Goal: Check status: Check status

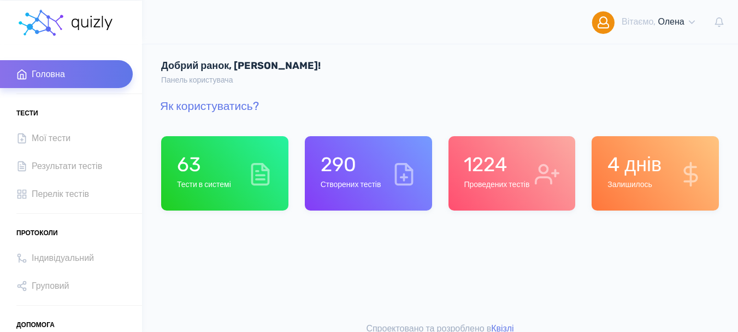
click at [493, 192] on div "1224 Проведених тестів" at bounding box center [497, 173] width 66 height 42
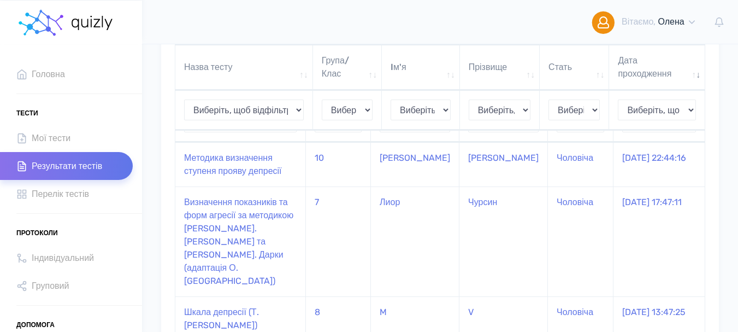
scroll to position [109, 0]
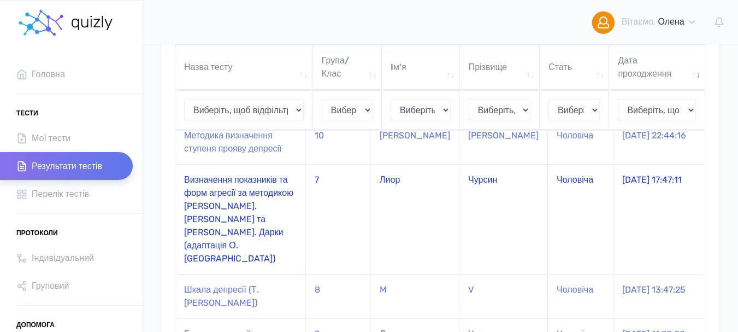
click at [234, 193] on td "Визначення показників та форм агресії за методикою А. Басса та А. Дарки (адапта…" at bounding box center [240, 219] width 131 height 110
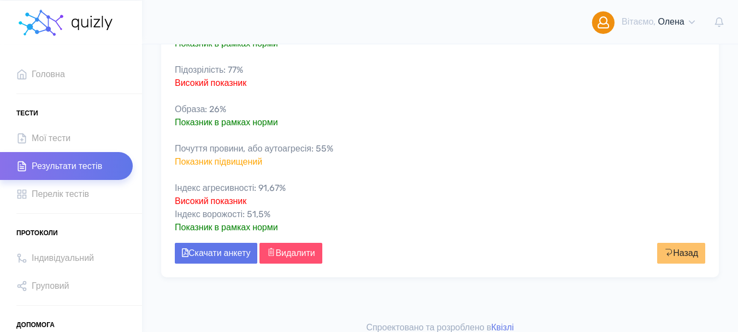
scroll to position [429, 0]
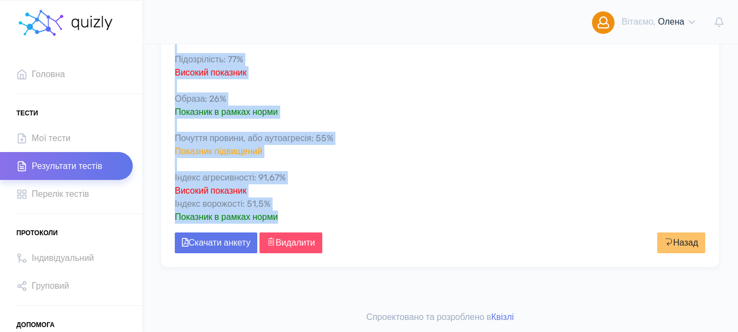
drag, startPoint x: 175, startPoint y: 121, endPoint x: 289, endPoint y: 215, distance: 147.5
copy div "Визначення показників та форм агресії за методикою А. Басса та А. Дарки (адапта…"
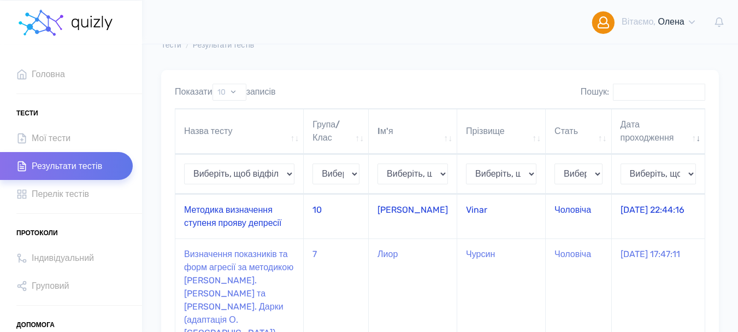
scroll to position [55, 0]
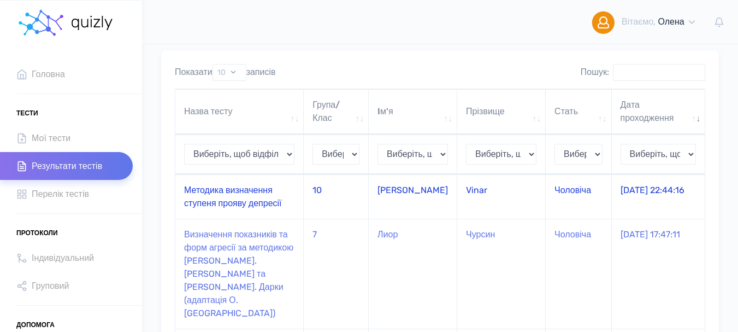
click at [246, 203] on td "Методика визначення ступеня прояву депресії" at bounding box center [239, 196] width 128 height 44
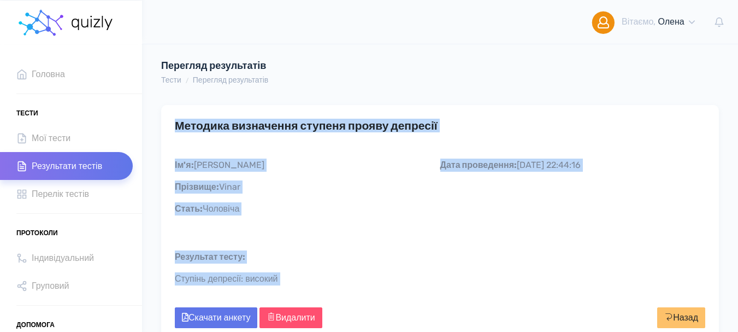
drag, startPoint x: 173, startPoint y: 121, endPoint x: 325, endPoint y: 287, distance: 225.1
click at [325, 287] on div "Методика визначення ступеня прояву депресії Дата проведення: [DATE] 22:44:16 Ім…" at bounding box center [440, 223] width 558 height 237
copy div "Методика визначення ступеня прояву депресії Дата проведення: [DATE] 22:44:16 Ім…"
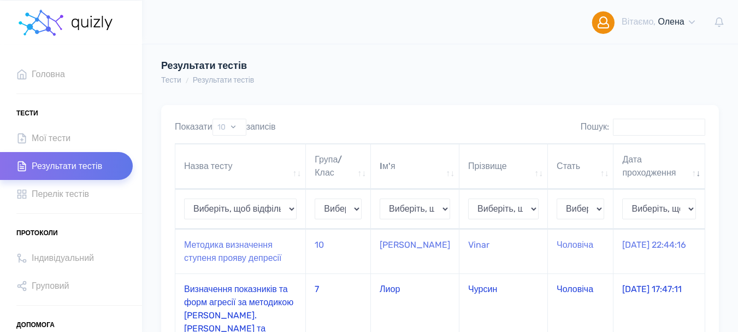
scroll to position [55, 0]
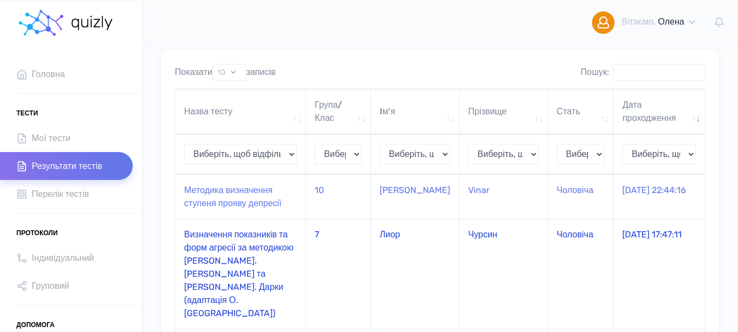
click at [272, 248] on td "Визначення показників та форм агресії за методикою [PERSON_NAME]. [PERSON_NAME]…" at bounding box center [240, 274] width 131 height 110
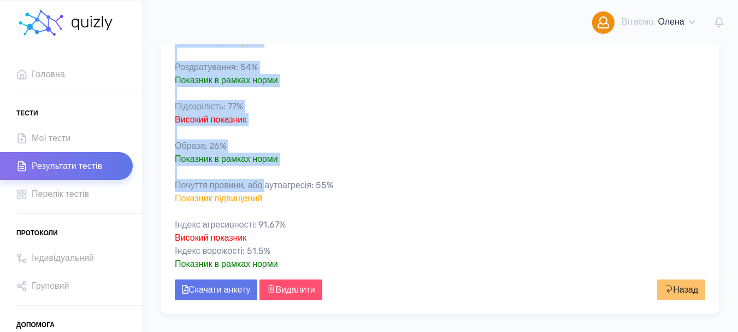
scroll to position [429, 0]
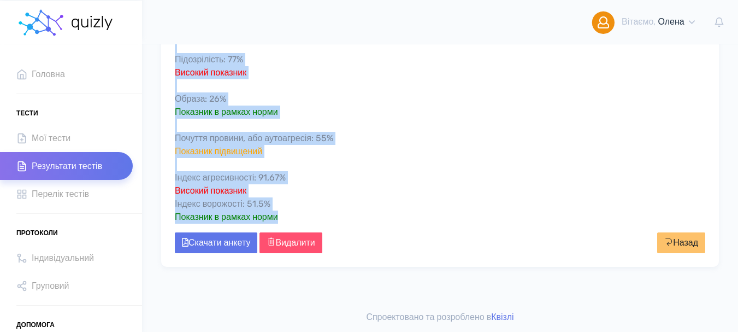
drag, startPoint x: 175, startPoint y: 123, endPoint x: 288, endPoint y: 216, distance: 146.3
copy div "Loremipsum dolorsitam co adip elitsed do eiusmodte I. Utlab et D. Magna (aliqua…"
